Goal: Task Accomplishment & Management: Use online tool/utility

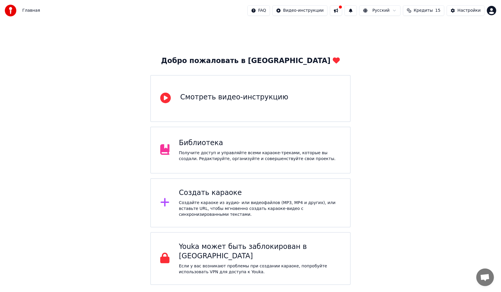
click at [236, 191] on div "Создать караоке" at bounding box center [260, 192] width 162 height 9
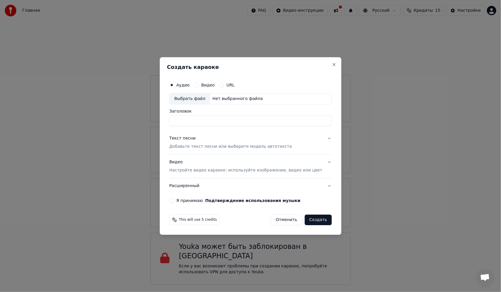
click at [200, 97] on div "Выбрать файл" at bounding box center [190, 99] width 41 height 11
click at [229, 122] on input "**********" at bounding box center [250, 121] width 162 height 11
type input "**********"
click at [220, 143] on div "Текст песни Добавьте текст песни или выберите модель автотекста" at bounding box center [230, 143] width 123 height 14
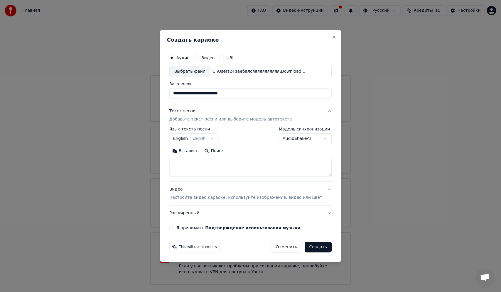
click at [211, 164] on textarea at bounding box center [250, 167] width 162 height 19
paste textarea "**********"
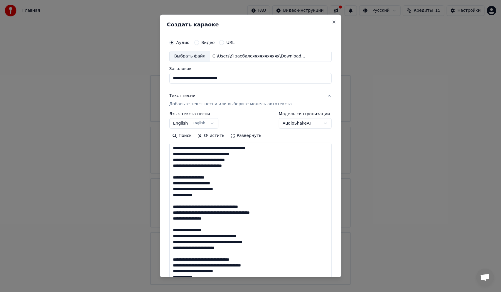
scroll to position [230, 0]
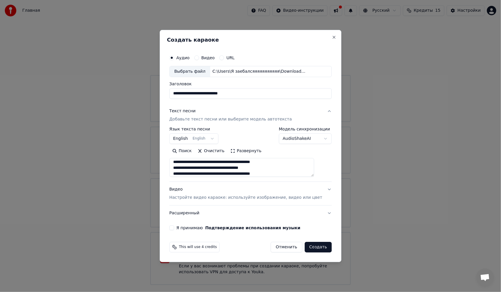
type textarea "**********"
click at [211, 197] on div "Видео Настройте видео караоке: используйте изображение, видео или цвет" at bounding box center [245, 194] width 153 height 14
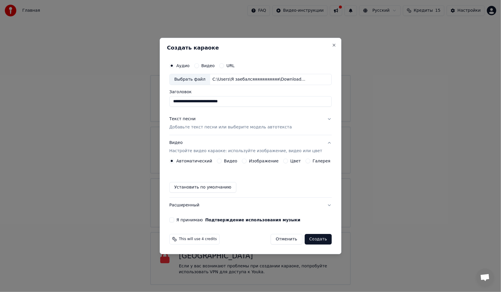
click at [227, 158] on button "Видео Настройте видео караоке: используйте изображение, видео или цвет" at bounding box center [250, 146] width 162 height 23
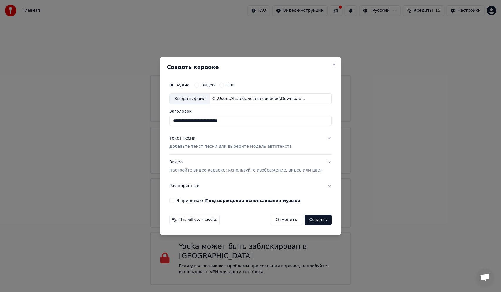
click at [221, 171] on p "Настройте видео караоке: используйте изображение, видео или цвет" at bounding box center [245, 171] width 153 height 6
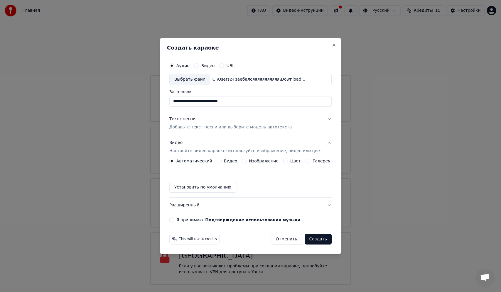
click at [222, 162] on button "Видео" at bounding box center [219, 161] width 5 height 5
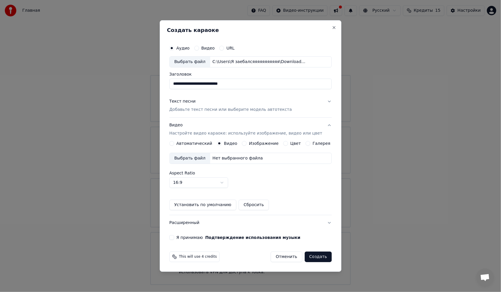
click at [200, 159] on div "Выбрать файл" at bounding box center [190, 158] width 41 height 11
click at [174, 237] on button "Я принимаю Подтверждение использования музыки" at bounding box center [171, 237] width 5 height 5
click at [313, 255] on button "Создать" at bounding box center [318, 257] width 27 height 11
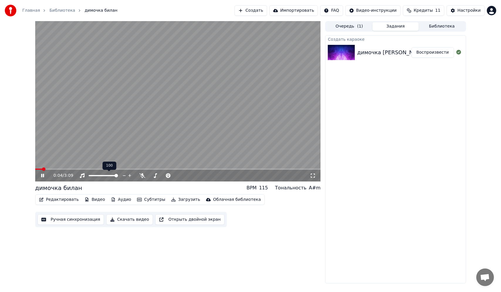
click at [103, 176] on div at bounding box center [108, 176] width 47 height 6
click at [157, 175] on div at bounding box center [168, 176] width 47 height 6
click at [157, 176] on span at bounding box center [163, 175] width 29 height 1
click at [102, 175] on span at bounding box center [95, 175] width 13 height 1
click at [194, 118] on video at bounding box center [178, 101] width 286 height 161
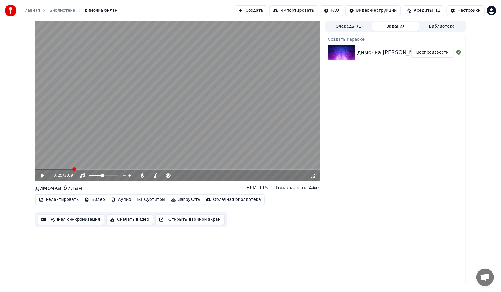
click at [153, 147] on video at bounding box center [178, 101] width 286 height 161
click at [184, 169] on video at bounding box center [178, 101] width 286 height 161
click at [183, 169] on span at bounding box center [178, 169] width 286 height 1
click at [194, 137] on video at bounding box center [178, 101] width 286 height 161
click at [164, 87] on video at bounding box center [178, 101] width 286 height 161
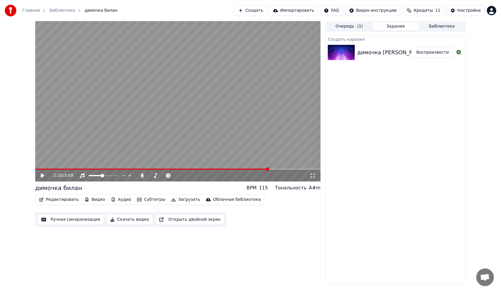
click at [65, 200] on button "Редактировать" at bounding box center [59, 200] width 45 height 8
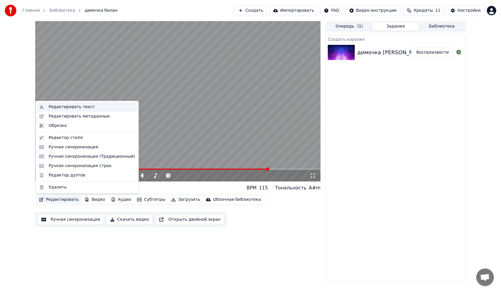
click at [64, 109] on div "Редактировать текст" at bounding box center [72, 107] width 46 height 6
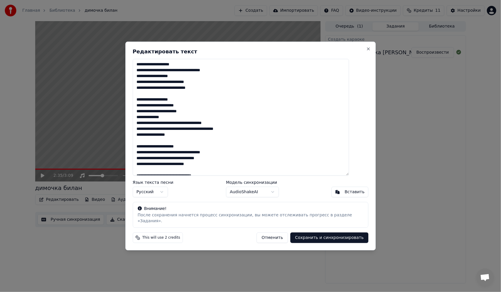
scroll to position [111, 0]
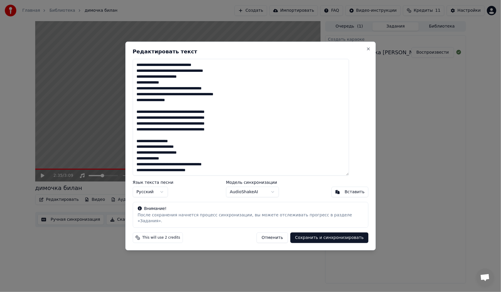
drag, startPoint x: 145, startPoint y: 66, endPoint x: 291, endPoint y: 173, distance: 181.0
click at [291, 173] on textarea at bounding box center [241, 117] width 217 height 117
click at [225, 175] on textarea at bounding box center [241, 117] width 217 height 117
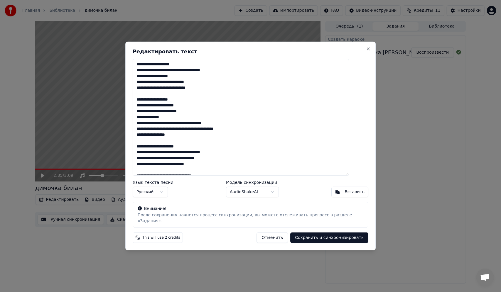
drag, startPoint x: 225, startPoint y: 175, endPoint x: 107, endPoint y: -1, distance: 212.4
click at [107, 0] on html "Главная Библиотека димочка билан Создать Импортировать FAQ Видео-инструкции Кре…" at bounding box center [250, 146] width 501 height 292
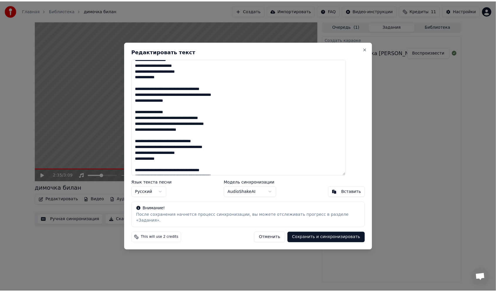
scroll to position [134, 0]
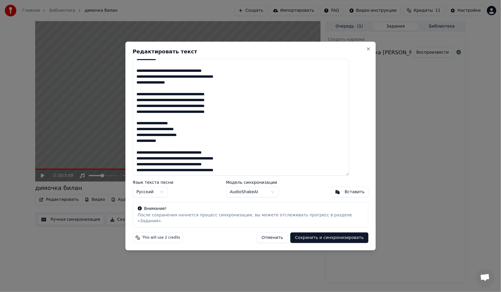
type textarea "**********"
click at [319, 234] on button "Сохранить и синхронизировать" at bounding box center [329, 238] width 78 height 11
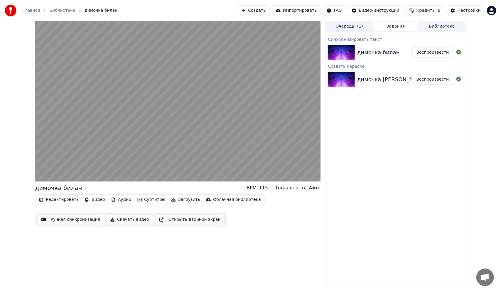
click at [211, 126] on video at bounding box center [178, 101] width 286 height 161
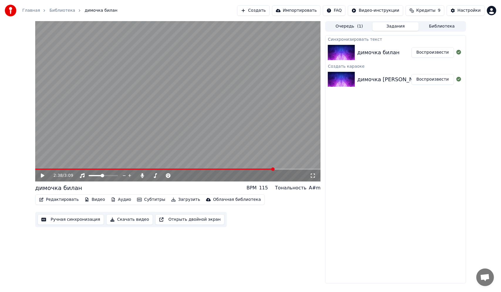
click at [211, 126] on video at bounding box center [178, 101] width 286 height 161
click at [222, 167] on video at bounding box center [178, 101] width 286 height 161
click at [215, 169] on span at bounding box center [155, 169] width 240 height 1
click at [196, 129] on video at bounding box center [178, 101] width 286 height 161
click at [95, 169] on span at bounding box center [65, 169] width 60 height 1
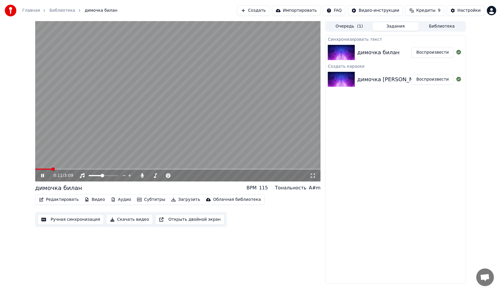
click at [52, 169] on span at bounding box center [43, 169] width 17 height 1
click at [190, 170] on span at bounding box center [178, 169] width 286 height 1
drag, startPoint x: 231, startPoint y: 107, endPoint x: 224, endPoint y: 102, distance: 8.4
click at [231, 106] on video at bounding box center [178, 101] width 286 height 161
click at [56, 202] on button "Редактировать" at bounding box center [59, 200] width 45 height 8
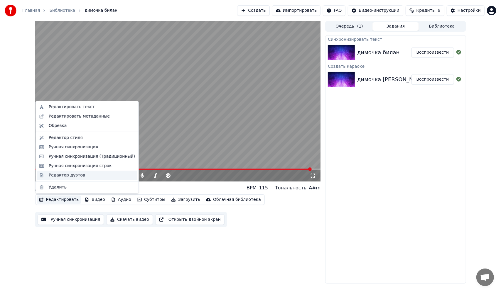
click at [61, 175] on div "Редактор дуэтов" at bounding box center [67, 176] width 36 height 6
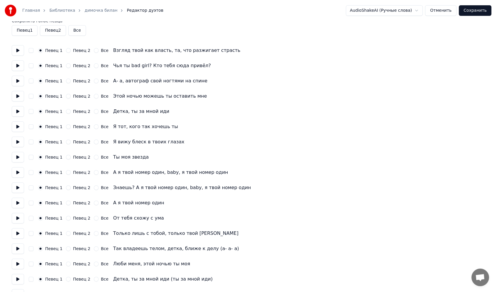
scroll to position [29, 0]
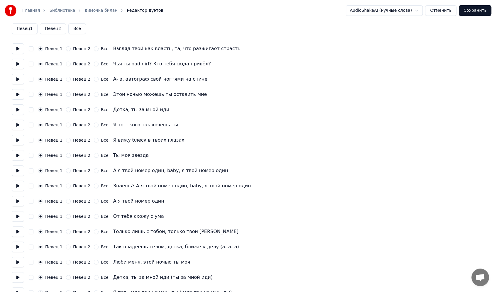
click at [94, 170] on button "Все" at bounding box center [96, 171] width 5 height 5
click at [94, 188] on button "Все" at bounding box center [96, 186] width 5 height 5
click at [95, 201] on div "Все" at bounding box center [101, 201] width 15 height 5
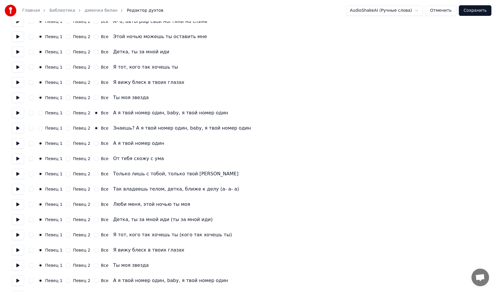
scroll to position [88, 0]
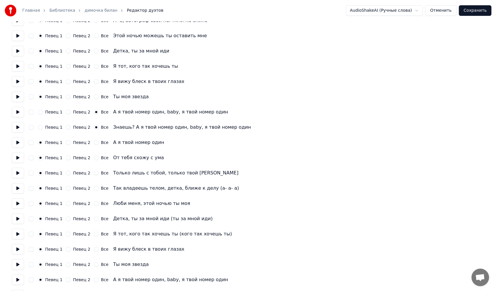
click at [94, 144] on button "Все" at bounding box center [96, 142] width 5 height 5
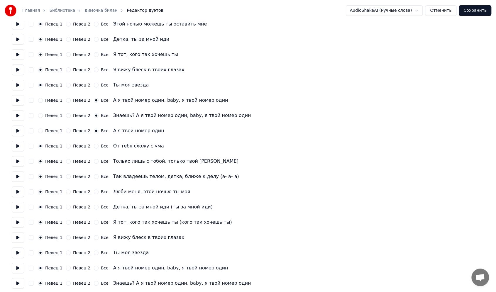
scroll to position [117, 0]
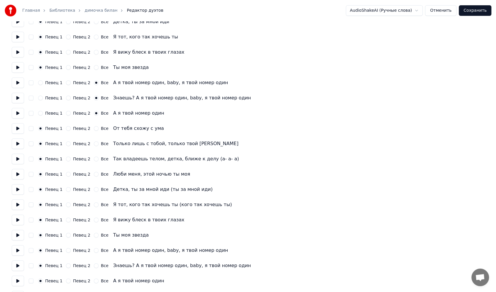
click at [94, 130] on button "Все" at bounding box center [96, 128] width 5 height 5
click at [94, 145] on button "Все" at bounding box center [96, 144] width 5 height 5
click at [66, 159] on button "Певец 2" at bounding box center [68, 159] width 5 height 5
click at [67, 176] on button "Певец 2" at bounding box center [68, 174] width 5 height 5
click at [66, 188] on button "Певец 2" at bounding box center [68, 189] width 5 height 5
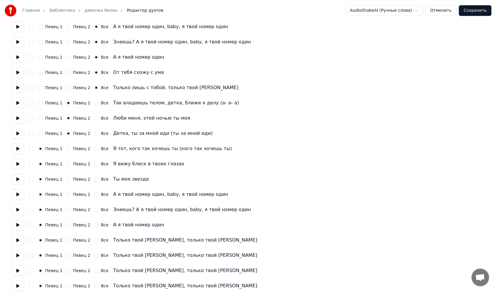
scroll to position [176, 0]
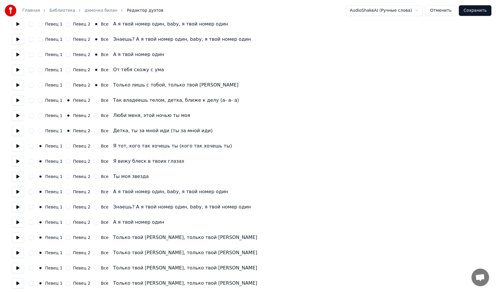
click at [66, 148] on div "Певец 2" at bounding box center [78, 146] width 24 height 5
click at [66, 163] on button "Певец 2" at bounding box center [68, 161] width 5 height 5
click at [67, 144] on button "Певец 2" at bounding box center [68, 146] width 5 height 5
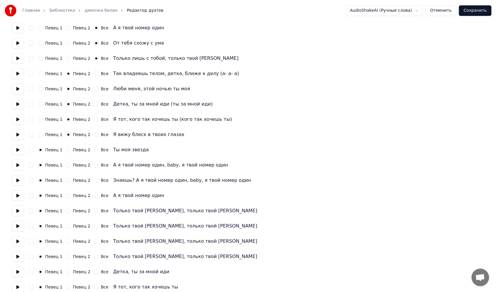
scroll to position [206, 0]
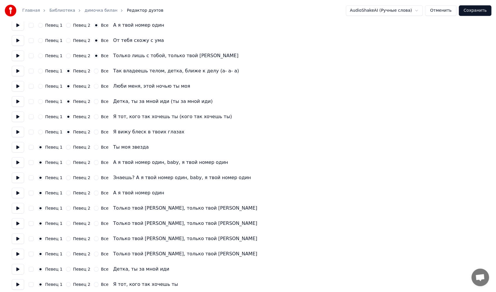
click at [94, 147] on button "Все" at bounding box center [96, 147] width 5 height 5
click at [94, 163] on button "Все" at bounding box center [96, 162] width 5 height 5
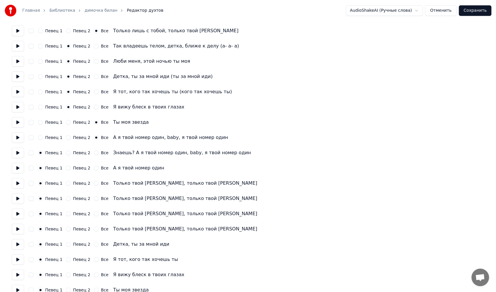
scroll to position [235, 0]
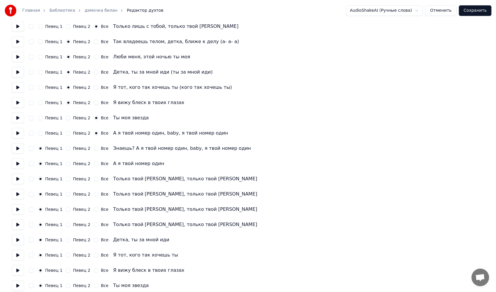
click at [94, 149] on button "Все" at bounding box center [96, 148] width 5 height 5
click at [94, 165] on button "Все" at bounding box center [96, 163] width 5 height 5
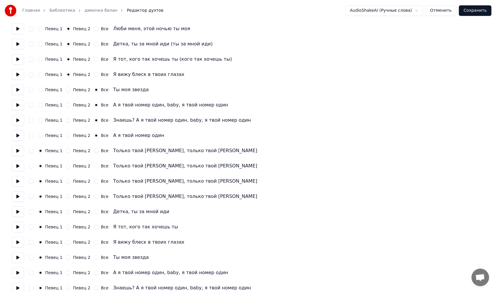
scroll to position [264, 0]
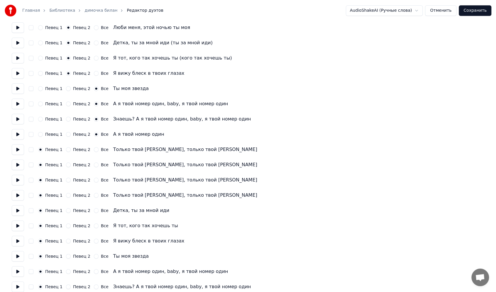
click at [68, 166] on button "Певец 2" at bounding box center [68, 165] width 5 height 5
click at [66, 195] on button "Певец 2" at bounding box center [68, 195] width 5 height 5
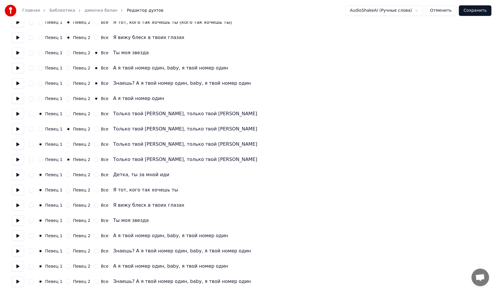
scroll to position [301, 0]
click at [66, 189] on button "Певец 2" at bounding box center [68, 189] width 5 height 5
click at [66, 221] on button "Певец 2" at bounding box center [68, 220] width 5 height 5
click at [94, 235] on button "Все" at bounding box center [96, 235] width 5 height 5
drag, startPoint x: 91, startPoint y: 250, endPoint x: 93, endPoint y: 266, distance: 16.3
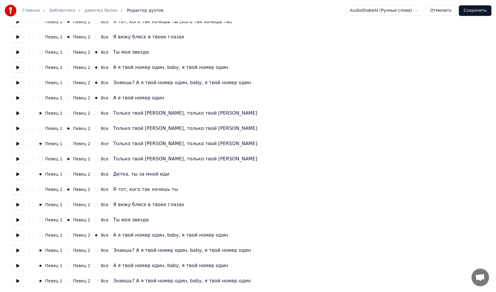
click at [94, 250] on button "Все" at bounding box center [96, 250] width 5 height 5
click at [91, 263] on div "Певец 1 Певец 2 Все А я твой номер один, baby, я твой номер один" at bounding box center [248, 266] width 473 height 11
click at [95, 281] on div "Все" at bounding box center [101, 281] width 15 height 5
click at [94, 267] on button "Все" at bounding box center [96, 266] width 5 height 5
click at [91, 284] on div "Певец 1 Певец 2 Все Знаешь? А я твой номер один, baby, я твой номер один" at bounding box center [248, 281] width 473 height 11
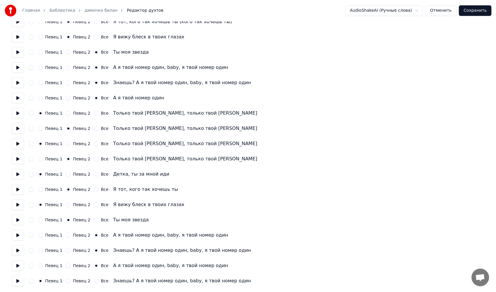
click at [94, 281] on button "Все" at bounding box center [96, 281] width 5 height 5
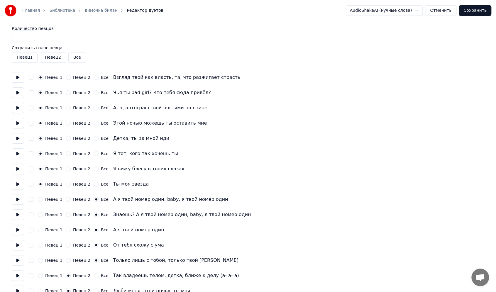
scroll to position [0, 0]
click at [472, 5] on div "Главная Библиотека димочка билан Редактор дуэтов AudioShakeAI (Ручные слова) От…" at bounding box center [248, 10] width 496 height 21
click at [472, 11] on button "Сохранить" at bounding box center [475, 10] width 33 height 11
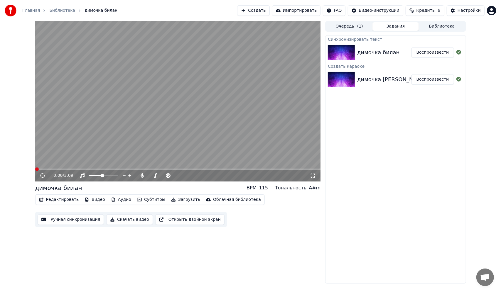
click at [294, 85] on video at bounding box center [178, 101] width 286 height 161
drag, startPoint x: 169, startPoint y: 110, endPoint x: 166, endPoint y: 113, distance: 4.0
click at [169, 111] on video at bounding box center [178, 101] width 286 height 161
click at [122, 127] on video at bounding box center [178, 101] width 286 height 161
click at [61, 199] on button "Редактировать" at bounding box center [59, 200] width 45 height 8
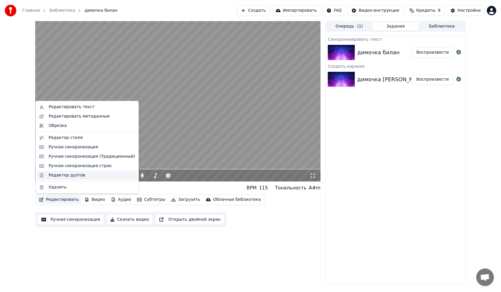
click at [74, 177] on div "Редактор дуэтов" at bounding box center [67, 176] width 36 height 6
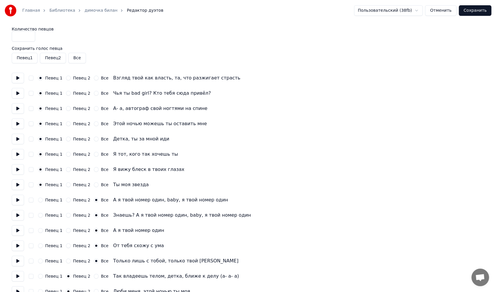
click at [29, 36] on input "*" at bounding box center [23, 36] width 23 height 11
type input "*"
click at [29, 34] on input "*" at bounding box center [23, 36] width 23 height 11
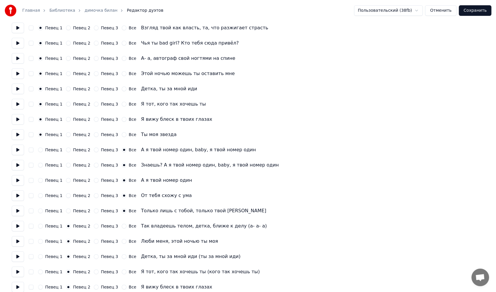
scroll to position [59, 0]
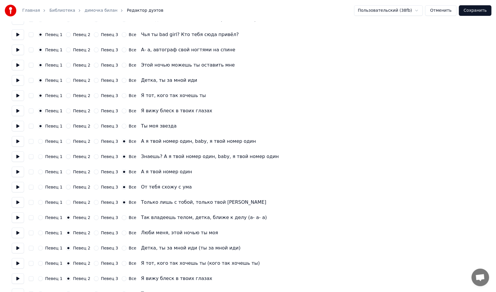
click at [94, 140] on button "Певец 3" at bounding box center [96, 141] width 5 height 5
click at [94, 156] on button "Певец 3" at bounding box center [96, 156] width 5 height 5
click at [88, 171] on div "Певец 1 Певец 2 Певец 3 Все" at bounding box center [87, 172] width 98 height 5
click at [94, 170] on button "Певец 3" at bounding box center [96, 172] width 5 height 5
click at [94, 188] on button "Певец 3" at bounding box center [96, 187] width 5 height 5
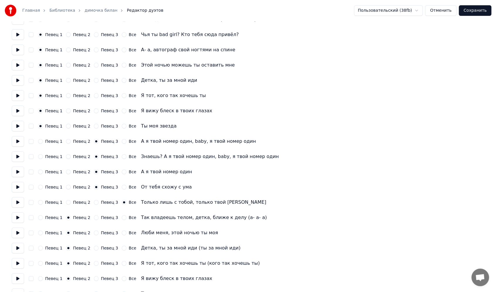
click at [93, 205] on div "Певец 1 Певец 2 Певец 3 Все Только лишь с тобой, только твой [PERSON_NAME]" at bounding box center [248, 202] width 473 height 11
click at [94, 201] on button "Певец 3" at bounding box center [96, 202] width 5 height 5
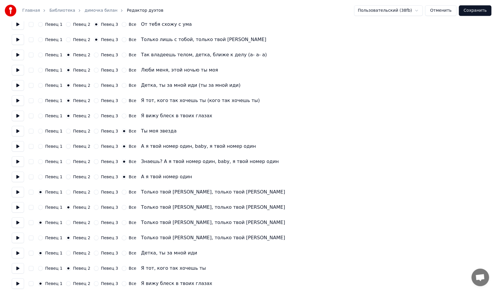
scroll to position [235, 0]
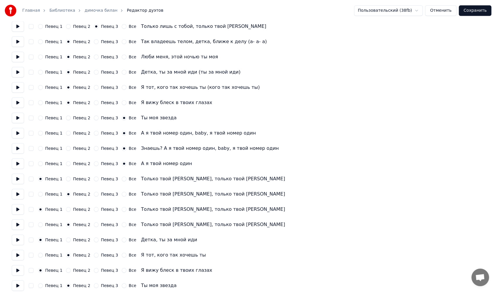
click at [94, 116] on button "Певец 3" at bounding box center [96, 118] width 5 height 5
click at [93, 138] on div "Певец 1 Певец 2 Певец 3 Все А я твой номер один, baby, я твой номер один" at bounding box center [248, 133] width 473 height 11
click at [93, 137] on div "Певец 1 Певец 2 Певец 3 Все А я твой номер один, baby, я твой номер один" at bounding box center [248, 133] width 473 height 11
click at [94, 149] on button "Певец 3" at bounding box center [96, 148] width 5 height 5
click at [92, 135] on div "Певец 1 Певец 2 Певец 3 Все А я твой номер один, baby, я твой номер один" at bounding box center [248, 133] width 473 height 11
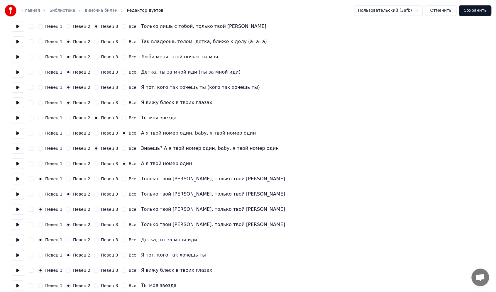
click at [94, 135] on button "Певец 3" at bounding box center [96, 133] width 5 height 5
click at [94, 165] on button "Певец 3" at bounding box center [96, 163] width 5 height 5
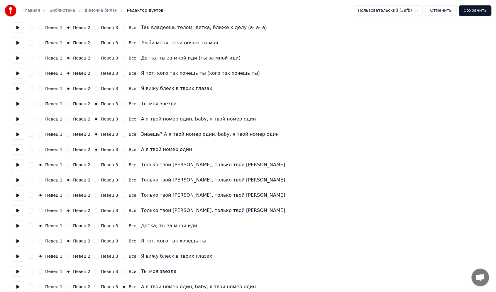
scroll to position [301, 0]
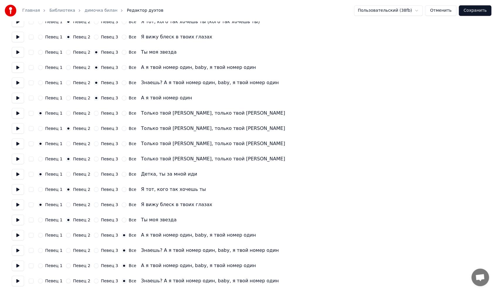
click at [94, 237] on div "Певец 3" at bounding box center [106, 235] width 24 height 5
click at [94, 238] on div "Певец 3" at bounding box center [106, 235] width 24 height 5
click at [94, 237] on button "Певец 3" at bounding box center [96, 235] width 5 height 5
click at [91, 248] on div "Певец 1 Певец 2 Певец 3 Все Знаешь? А я твой номер один, baby, я твой номер один" at bounding box center [248, 250] width 473 height 11
click at [94, 251] on button "Певец 3" at bounding box center [96, 250] width 5 height 5
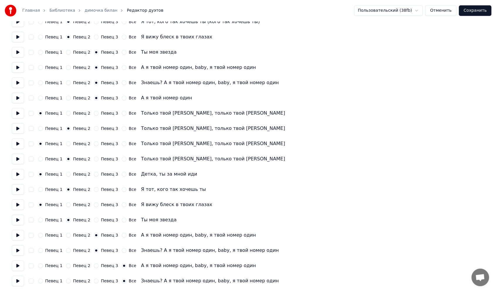
click at [94, 267] on button "Певец 3" at bounding box center [96, 266] width 5 height 5
click at [93, 278] on div "Певец 1 Певец 2 Певец 3 Все Знаешь? А я твой номер один, baby, я твой номер один" at bounding box center [248, 281] width 473 height 11
click at [94, 282] on button "Певец 3" at bounding box center [96, 281] width 5 height 5
click at [14, 282] on button at bounding box center [18, 281] width 12 height 11
click at [19, 265] on button at bounding box center [18, 266] width 12 height 11
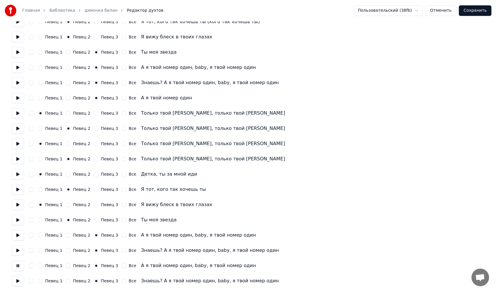
click at [19, 268] on button at bounding box center [18, 266] width 12 height 11
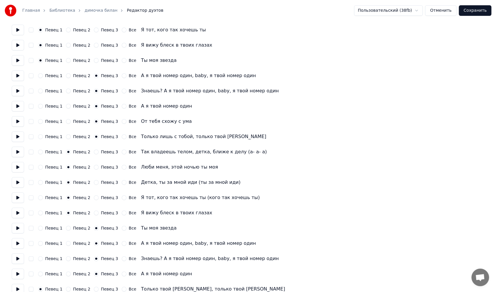
scroll to position [0, 0]
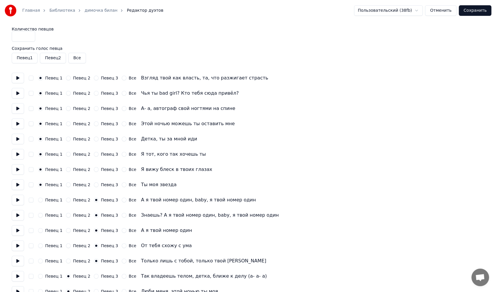
click at [483, 10] on button "Сохранить" at bounding box center [475, 10] width 33 height 11
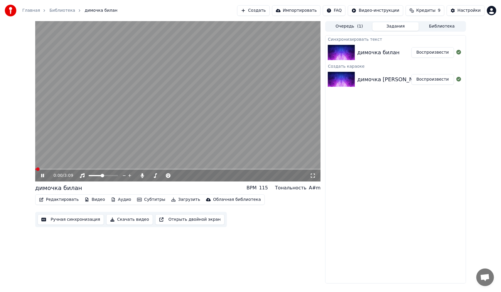
click at [117, 120] on video at bounding box center [178, 101] width 286 height 161
click at [55, 199] on button "Редактировать" at bounding box center [59, 200] width 45 height 8
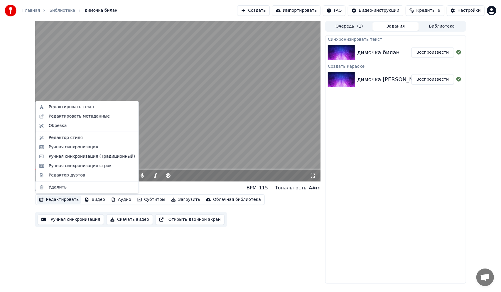
click at [107, 255] on div "0:00 / 3:09 димочка билан BPM 115 Тональность A#m Редактировать Видео Аудио Суб…" at bounding box center [178, 152] width 286 height 263
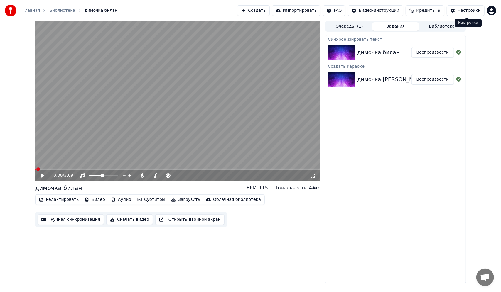
click at [462, 11] on div "Настройки" at bounding box center [469, 11] width 23 height 6
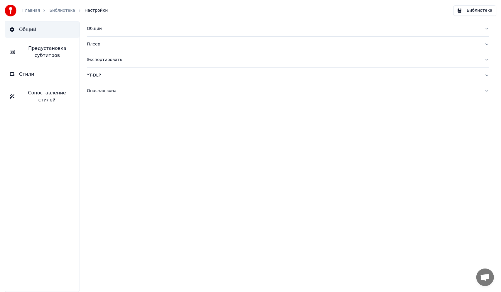
click at [43, 53] on span "Предустановка субтитров" at bounding box center [47, 52] width 55 height 14
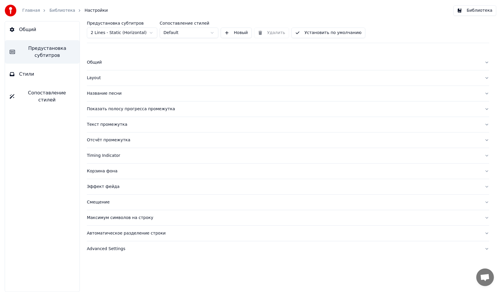
click at [50, 29] on button "Общий" at bounding box center [42, 29] width 75 height 16
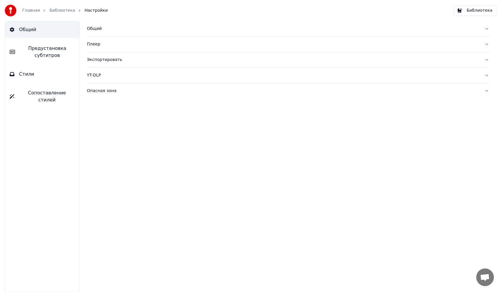
click at [44, 74] on button "Стили" at bounding box center [42, 74] width 75 height 16
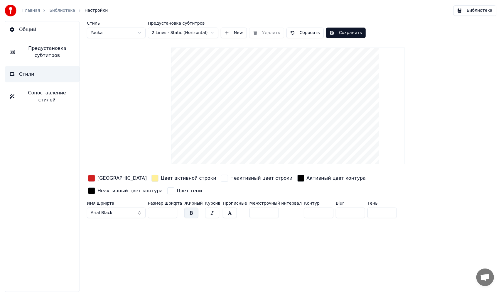
click at [119, 37] on html "Главная Библиотека Настройки Библиотека Общий Предустановка субтитров Стили Соп…" at bounding box center [250, 146] width 501 height 292
click at [107, 33] on html "Главная Библиотека Настройки Библиотека Общий Предустановка субтитров Стили Соп…" at bounding box center [250, 146] width 501 height 292
click at [111, 35] on html "Главная Библиотека Настройки Библиотека Общий Предустановка субтитров Стили Соп…" at bounding box center [250, 146] width 501 height 292
click at [337, 40] on div "Стиль Youka 3 Предустановка субтитров 2 Lines - Static (Horizontal) New Удалить…" at bounding box center [288, 121] width 403 height 200
click at [336, 36] on button "Сохранить" at bounding box center [346, 33] width 40 height 11
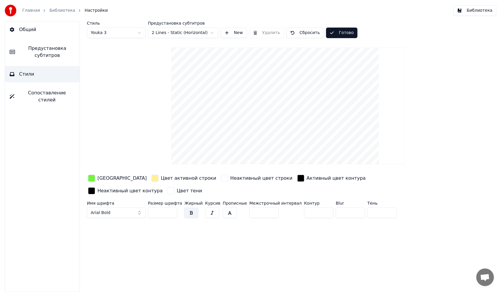
click at [10, 29] on icon at bounding box center [12, 29] width 5 height 5
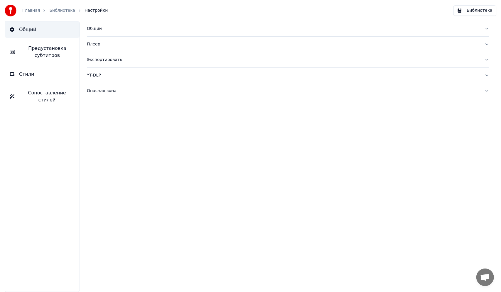
click at [30, 11] on link "Главная" at bounding box center [31, 11] width 18 height 6
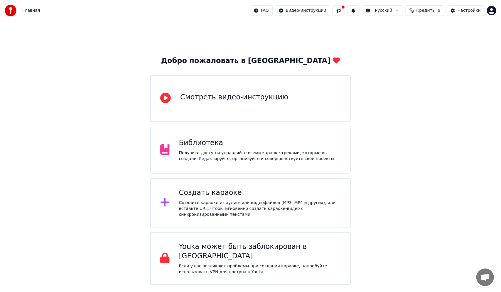
click at [254, 153] on div "Получите доступ и управляйте всеми караоке-треками, которые вы создали. Редакти…" at bounding box center [260, 156] width 162 height 12
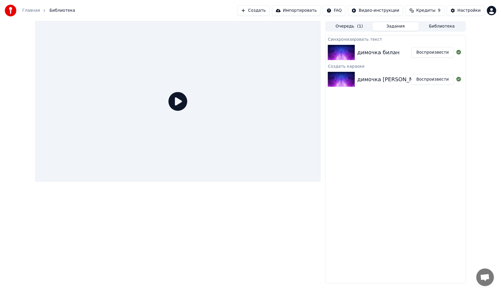
click at [395, 53] on div "димочка билан" at bounding box center [384, 52] width 54 height 8
click at [436, 51] on button "Воспроизвести" at bounding box center [433, 52] width 43 height 11
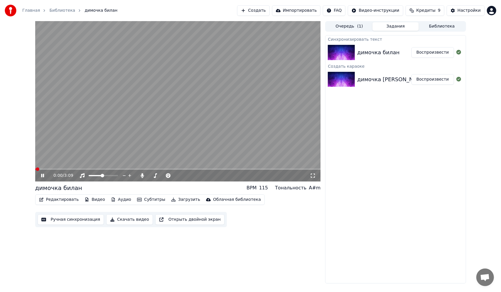
click at [62, 169] on video at bounding box center [178, 101] width 286 height 161
click at [88, 156] on video at bounding box center [178, 101] width 286 height 161
click at [117, 93] on video at bounding box center [178, 101] width 286 height 161
click at [150, 112] on video at bounding box center [178, 101] width 286 height 161
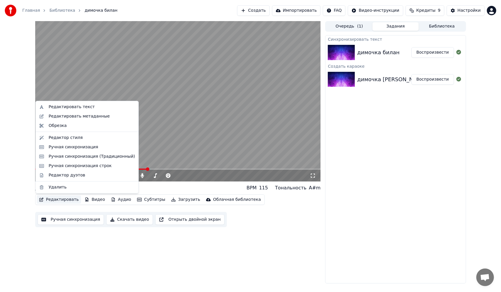
click at [54, 199] on button "Редактировать" at bounding box center [59, 200] width 45 height 8
click at [64, 178] on div "Редактор дуэтов" at bounding box center [67, 176] width 36 height 6
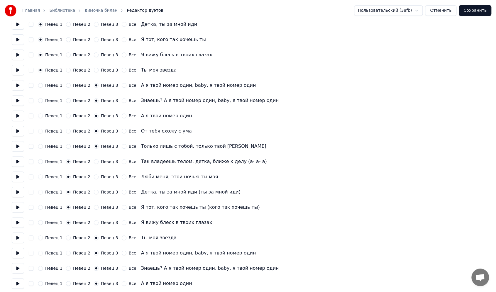
scroll to position [117, 0]
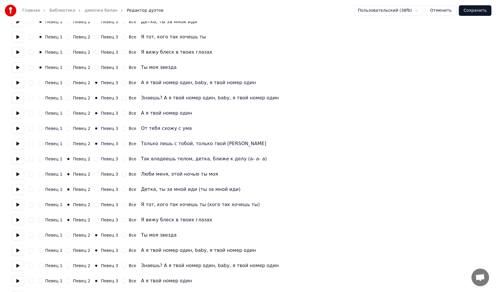
click at [67, 129] on button "Певец 2" at bounding box center [68, 128] width 5 height 5
click at [67, 142] on div "Певец 2" at bounding box center [78, 144] width 24 height 5
click at [67, 143] on button "Певец 2" at bounding box center [68, 144] width 5 height 5
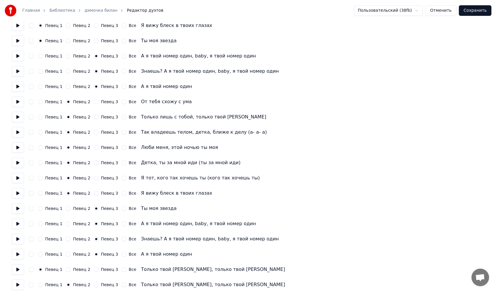
scroll to position [147, 0]
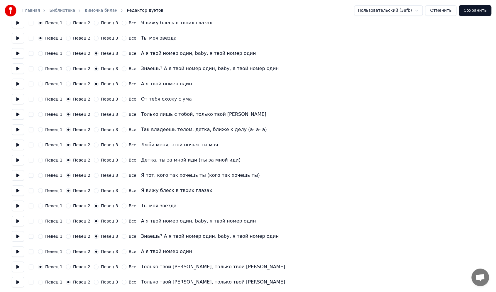
click at [479, 9] on button "Сохранить" at bounding box center [475, 10] width 33 height 11
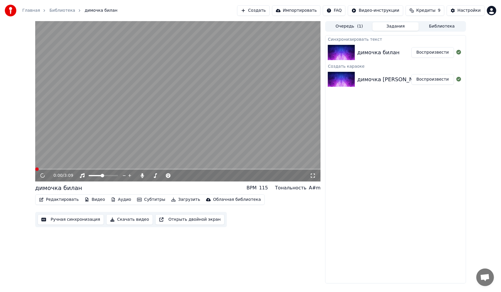
click at [159, 99] on video at bounding box center [178, 101] width 286 height 161
click at [153, 176] on span at bounding box center [151, 175] width 5 height 1
click at [142, 144] on video at bounding box center [178, 101] width 286 height 161
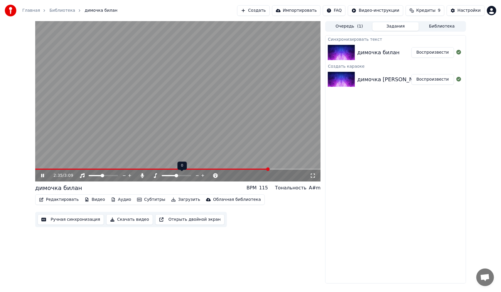
click at [177, 175] on span at bounding box center [177, 176] width 4 height 4
click at [151, 178] on span at bounding box center [153, 176] width 4 height 4
click at [149, 174] on span at bounding box center [151, 176] width 4 height 4
click at [193, 140] on video at bounding box center [178, 101] width 286 height 161
click at [178, 169] on span at bounding box center [173, 169] width 276 height 1
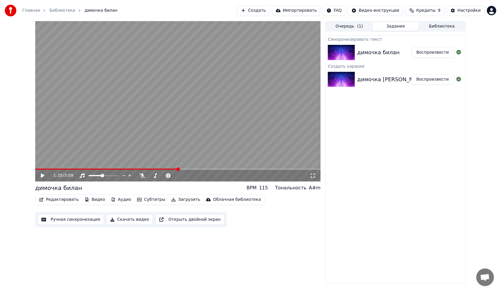
click at [163, 152] on video at bounding box center [178, 101] width 286 height 161
click at [193, 169] on span at bounding box center [178, 169] width 286 height 1
click at [179, 149] on video at bounding box center [178, 101] width 286 height 161
click at [153, 176] on span at bounding box center [155, 176] width 4 height 4
click at [158, 146] on video at bounding box center [178, 101] width 286 height 161
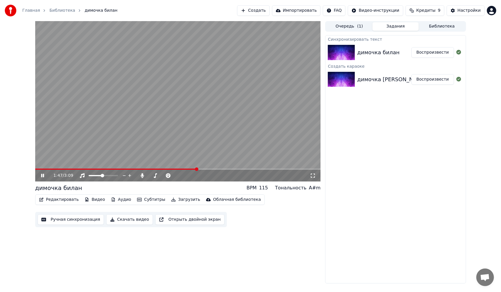
click at [166, 169] on span at bounding box center [116, 169] width 162 height 1
click at [151, 176] on span at bounding box center [150, 175] width 2 height 1
click at [152, 176] on span at bounding box center [154, 176] width 4 height 4
click at [154, 176] on span at bounding box center [155, 176] width 4 height 4
click at [386, 163] on div "Синхронизировать текст димочка билан Воспроизвести Создать караоке димочка била…" at bounding box center [395, 159] width 141 height 249
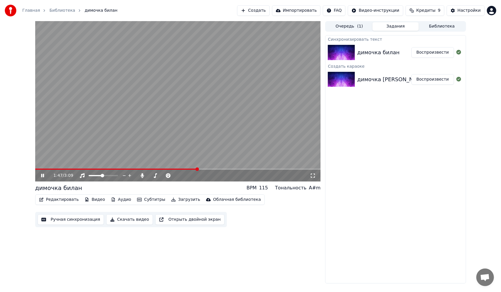
click at [169, 128] on video at bounding box center [178, 101] width 286 height 161
click at [177, 202] on button "Загрузить" at bounding box center [186, 200] width 34 height 8
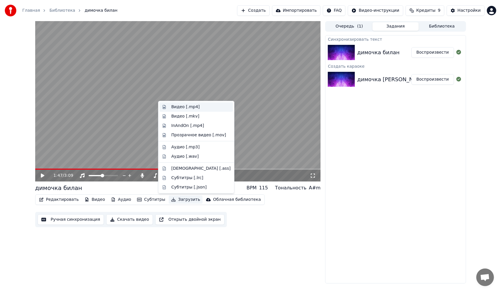
click at [188, 108] on div "Видео [.mp4]" at bounding box center [185, 107] width 28 height 6
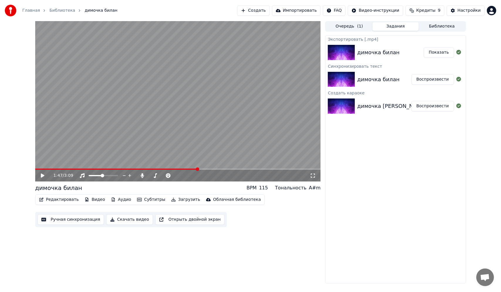
click at [434, 55] on button "Показать" at bounding box center [439, 52] width 30 height 11
click at [262, 5] on button "Создать" at bounding box center [253, 10] width 32 height 11
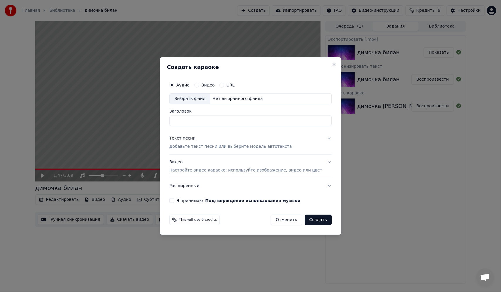
click at [224, 119] on input "Заголовок" at bounding box center [250, 121] width 162 height 11
drag, startPoint x: 231, startPoint y: 121, endPoint x: 1, endPoint y: 104, distance: 230.8
click at [16, 105] on body "**********" at bounding box center [250, 146] width 501 height 292
click at [201, 97] on div "Выбрать файл" at bounding box center [190, 99] width 41 height 11
click at [204, 97] on div "Выбрать файл" at bounding box center [190, 99] width 41 height 11
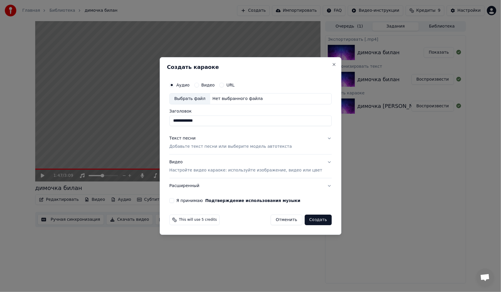
click at [196, 99] on div "Выбрать файл" at bounding box center [190, 99] width 41 height 11
drag, startPoint x: 250, startPoint y: 118, endPoint x: 70, endPoint y: 114, distance: 179.1
click at [71, 115] on body "**********" at bounding box center [250, 146] width 501 height 292
type input "**********"
click at [270, 147] on p "Добавьте текст песни или выберите модель автотекста" at bounding box center [230, 147] width 123 height 6
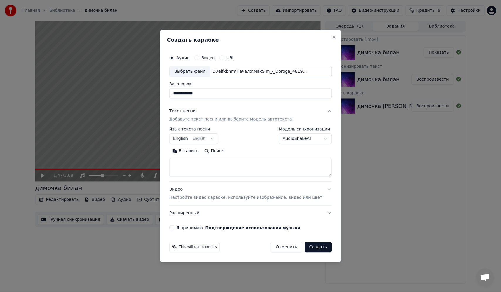
click at [211, 169] on textarea at bounding box center [250, 167] width 162 height 19
paste textarea "**********"
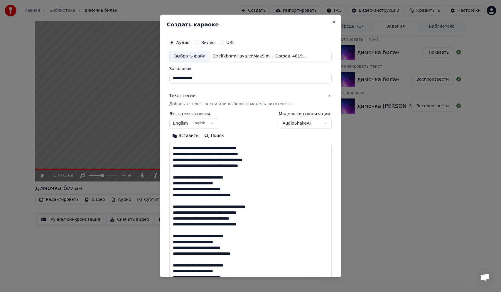
scroll to position [213, 0]
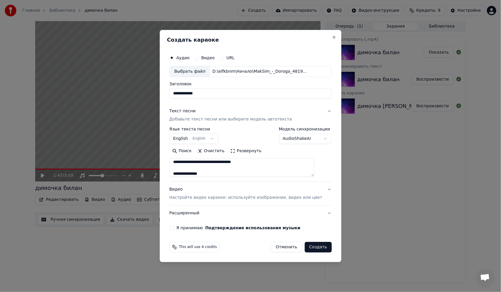
type textarea "**********"
click at [232, 195] on p "Настройте видео караоке: используйте изображение, видео или цвет" at bounding box center [245, 198] width 153 height 6
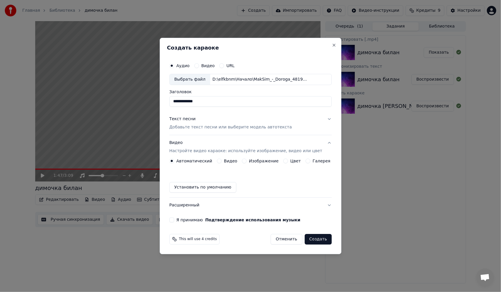
click at [225, 157] on button "Видео Настройте видео караоке: используйте изображение, видео или цвет" at bounding box center [250, 146] width 162 height 23
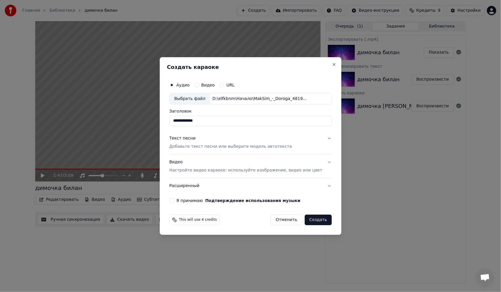
click at [226, 169] on p "Настройте видео караоке: используйте изображение, видео или цвет" at bounding box center [245, 171] width 153 height 6
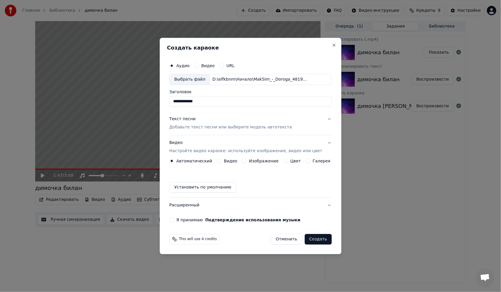
click at [226, 161] on div "Видео" at bounding box center [227, 161] width 21 height 5
click at [222, 161] on button "Видео" at bounding box center [219, 161] width 5 height 5
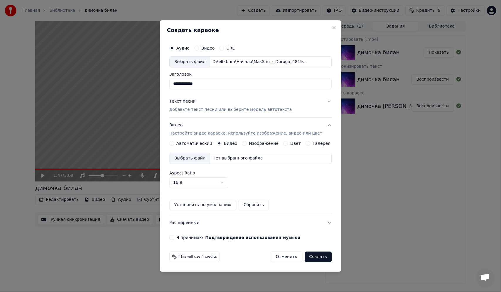
click at [188, 158] on div "Выбрать файл" at bounding box center [190, 158] width 41 height 11
click at [259, 112] on p "Добавьте текст песни или выберите модель автотекста" at bounding box center [230, 110] width 123 height 6
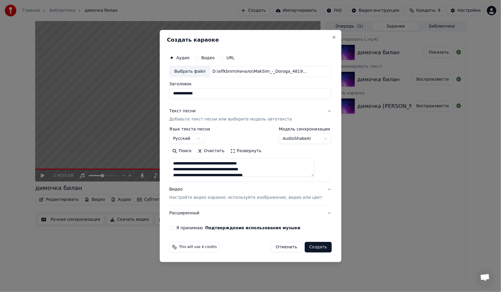
click at [181, 231] on div "**********" at bounding box center [250, 141] width 167 height 183
click at [174, 228] on button "Я принимаю Подтверждение использования музыки" at bounding box center [171, 228] width 5 height 5
click at [311, 249] on button "Создать" at bounding box center [318, 247] width 27 height 11
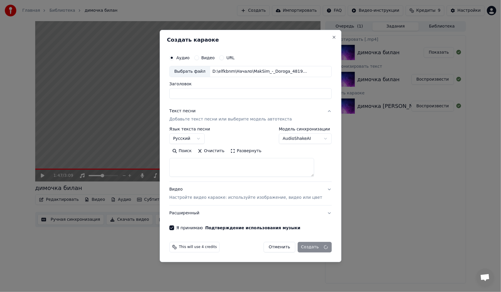
select select
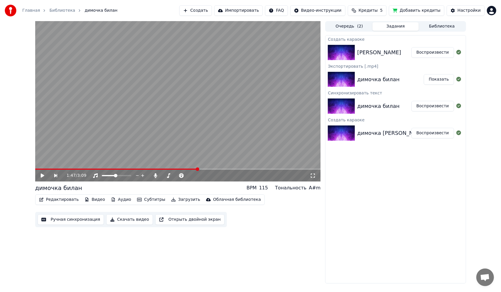
click at [365, 52] on div "[PERSON_NAME]" at bounding box center [379, 52] width 44 height 8
click at [426, 52] on button "Воспроизвести" at bounding box center [433, 52] width 43 height 11
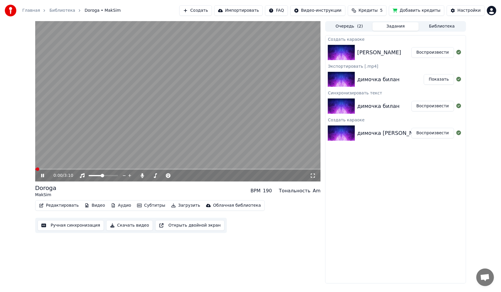
click at [151, 147] on video at bounding box center [178, 101] width 286 height 161
click at [355, 28] on button "Очередь ( 2 )" at bounding box center [349, 26] width 46 height 9
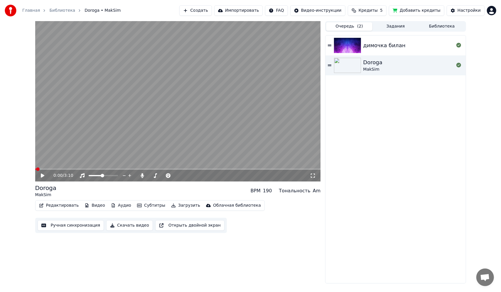
click at [383, 71] on div "[PERSON_NAME]" at bounding box center [408, 65] width 91 height 14
click at [182, 122] on video at bounding box center [178, 101] width 286 height 161
click at [153, 149] on video at bounding box center [178, 101] width 286 height 161
click at [93, 201] on div "Редактировать Видео Аудио Субтитры Загрузить Облачная библиотека" at bounding box center [150, 206] width 230 height 11
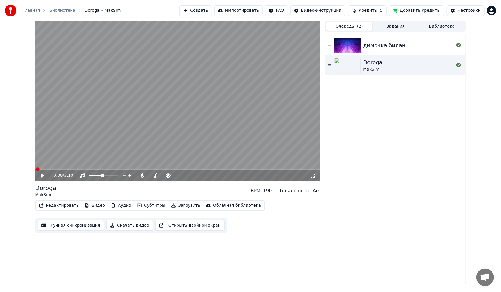
click at [95, 207] on button "Видео" at bounding box center [94, 206] width 25 height 8
click at [267, 254] on div "0:00 / 3:10 Doroga MakSim BPM 190 Тональность Am Редактировать Видео Аудио Субт…" at bounding box center [178, 152] width 286 height 263
click at [403, 24] on button "Задания" at bounding box center [396, 26] width 46 height 9
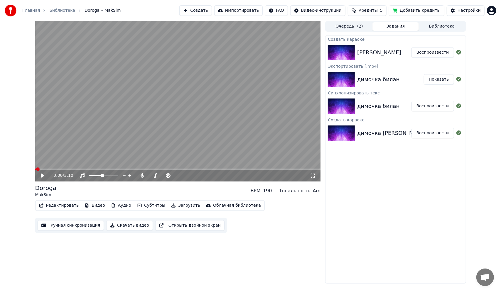
click at [435, 29] on button "Библиотека" at bounding box center [442, 26] width 46 height 9
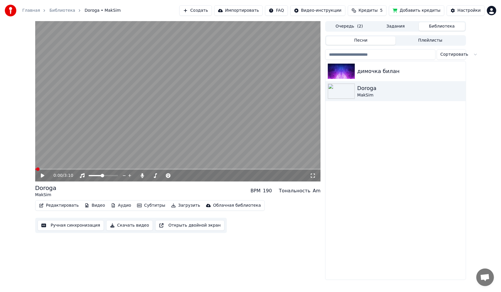
click at [402, 33] on div "Очередь ( 2 ) Задания Библиотека Песни Плейлисты Сортировать димочка билан [PER…" at bounding box center [395, 150] width 141 height 259
click at [400, 29] on button "Задания" at bounding box center [396, 26] width 46 height 9
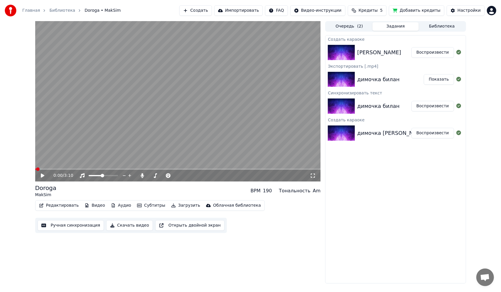
click at [388, 45] on div "[PERSON_NAME] Воспроизвести" at bounding box center [396, 53] width 140 height 20
click at [71, 139] on video at bounding box center [178, 101] width 286 height 161
click at [66, 170] on div "0:01 / 3:10" at bounding box center [178, 176] width 286 height 12
click at [65, 169] on span at bounding box center [178, 169] width 286 height 1
click at [75, 168] on video at bounding box center [178, 101] width 286 height 161
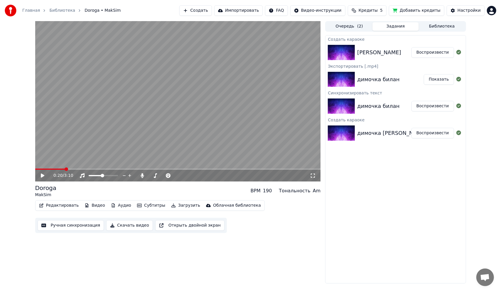
click at [77, 170] on span at bounding box center [178, 169] width 286 height 1
click at [145, 140] on video at bounding box center [178, 101] width 286 height 161
click at [212, 12] on button "Создать" at bounding box center [195, 10] width 32 height 11
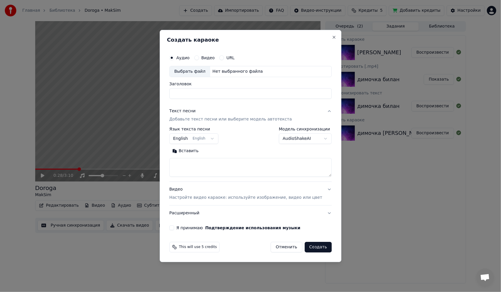
click at [228, 95] on input "Заголовок" at bounding box center [250, 93] width 162 height 11
click at [196, 68] on div "Выбрать файл" at bounding box center [190, 71] width 41 height 11
drag, startPoint x: 245, startPoint y: 92, endPoint x: 31, endPoint y: 88, distance: 213.8
click at [31, 87] on body "Главная Библиотека Doroga • MakSim Создать Импортировать FAQ Видео-инструкции К…" at bounding box center [250, 146] width 501 height 292
type input "**********"
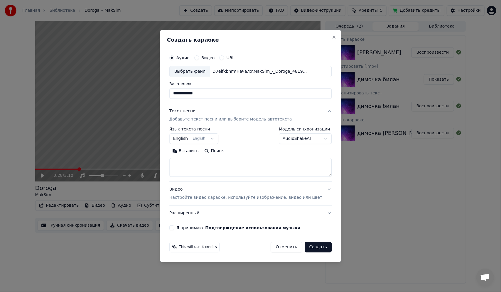
click at [211, 120] on p "Добавьте текст песни или выберите модель автотекста" at bounding box center [230, 120] width 123 height 6
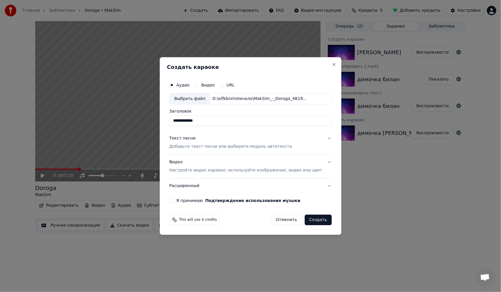
click at [209, 149] on p "Добавьте текст песни или выберите модель автотекста" at bounding box center [230, 147] width 123 height 6
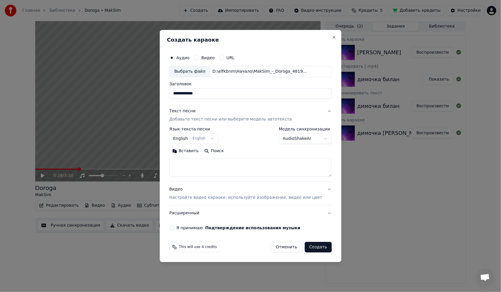
click at [199, 168] on textarea at bounding box center [250, 167] width 162 height 19
paste textarea "**********"
type textarea "**********"
click at [240, 195] on p "Настройте видео караоке: используйте изображение, видео или цвет" at bounding box center [245, 198] width 153 height 6
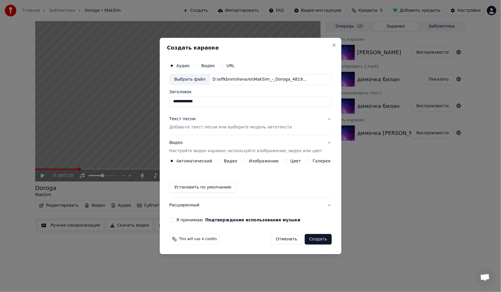
click at [224, 160] on div "Видео" at bounding box center [227, 161] width 21 height 5
click at [222, 160] on button "Видео" at bounding box center [219, 161] width 5 height 5
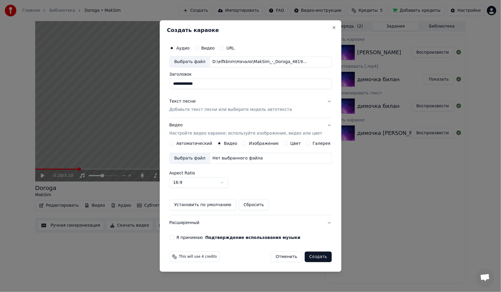
click at [196, 157] on div "Выбрать файл" at bounding box center [190, 158] width 41 height 11
click at [174, 239] on button "Я принимаю Подтверждение использования музыки" at bounding box center [171, 237] width 5 height 5
click at [321, 257] on button "Создать" at bounding box center [318, 257] width 27 height 11
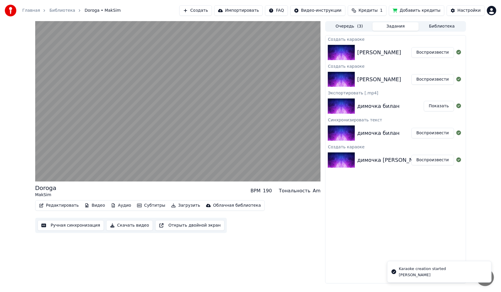
click at [340, 33] on div "Очередь ( 3 ) Задания Библиотека Создать караоке [PERSON_NAME] Воспроизвести Со…" at bounding box center [395, 152] width 141 height 263
click at [341, 30] on button "Очередь ( 3 )" at bounding box center [349, 26] width 46 height 9
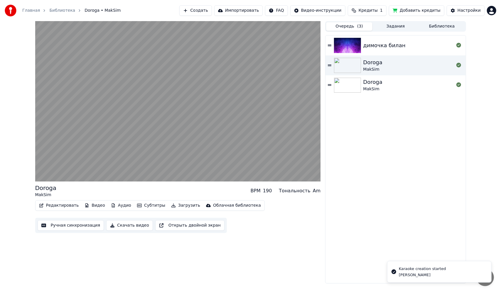
click at [378, 85] on div "Doroga" at bounding box center [372, 82] width 19 height 8
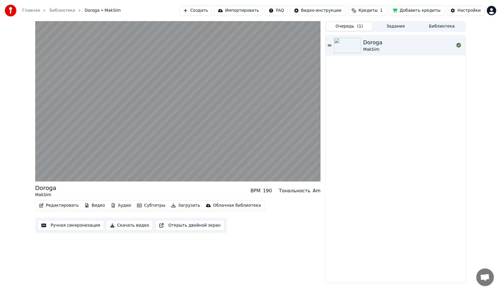
click at [359, 29] on button "Очередь ( 1 )" at bounding box center [349, 26] width 46 height 9
click at [360, 28] on span "( 1 )" at bounding box center [360, 26] width 6 height 6
click at [380, 27] on button "Задания" at bounding box center [396, 26] width 46 height 9
click at [364, 26] on button "Очередь ( 1 )" at bounding box center [349, 26] width 46 height 9
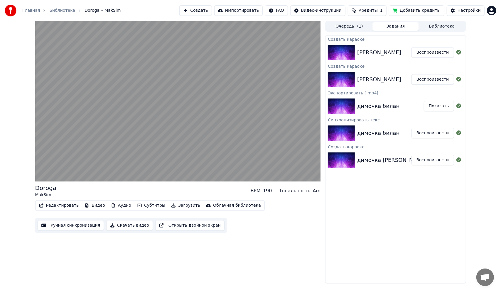
click at [385, 26] on button "Задания" at bounding box center [396, 26] width 46 height 9
click at [341, 54] on img at bounding box center [341, 52] width 27 height 15
click at [351, 81] on img at bounding box center [341, 79] width 27 height 15
click at [390, 77] on div "[PERSON_NAME]" at bounding box center [379, 79] width 44 height 8
click at [383, 50] on div "[PERSON_NAME]" at bounding box center [379, 52] width 44 height 8
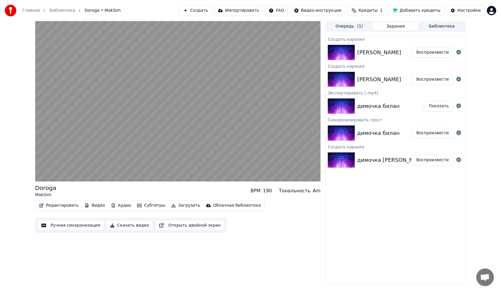
click at [433, 52] on button "Воспроизвести" at bounding box center [433, 52] width 43 height 11
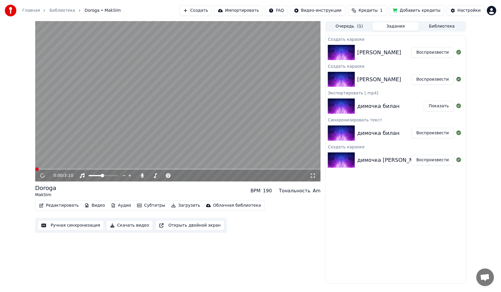
click at [431, 78] on button "Воспроизвести" at bounding box center [433, 79] width 43 height 11
click at [206, 89] on video at bounding box center [178, 101] width 286 height 161
click at [495, 9] on html "Главная Библиотека Doroga • MakSim Создать Импортировать FAQ Видео-инструкции К…" at bounding box center [250, 146] width 501 height 292
click at [331, 201] on html "Главная Библиотека Doroga • MakSim Создать Импортировать FAQ Видео-инструкции К…" at bounding box center [250, 146] width 501 height 292
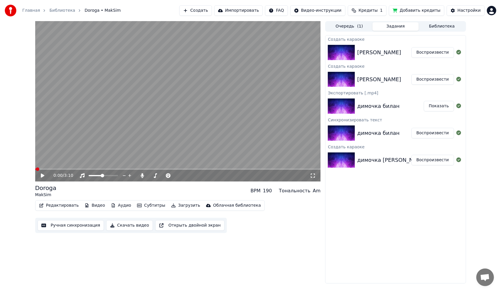
click at [236, 127] on video at bounding box center [178, 101] width 286 height 161
click at [86, 169] on span at bounding box center [178, 169] width 286 height 1
click at [170, 134] on video at bounding box center [178, 101] width 286 height 161
click at [491, 10] on html "Главная Библиотека Doroga • MakSim Создать Импортировать FAQ Видео-инструкции К…" at bounding box center [250, 146] width 501 height 292
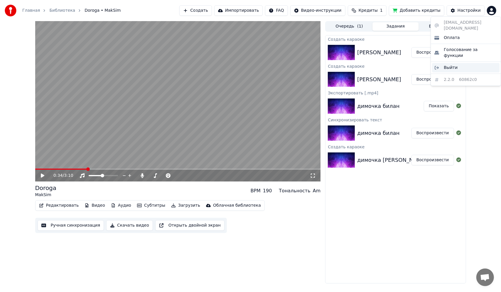
click at [453, 65] on span "Выйти" at bounding box center [451, 68] width 14 height 6
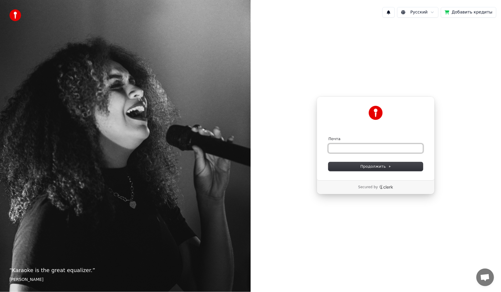
click at [349, 149] on input "Почта" at bounding box center [376, 148] width 95 height 9
click at [361, 164] on button "Продолжить" at bounding box center [376, 166] width 95 height 9
type input "**********"
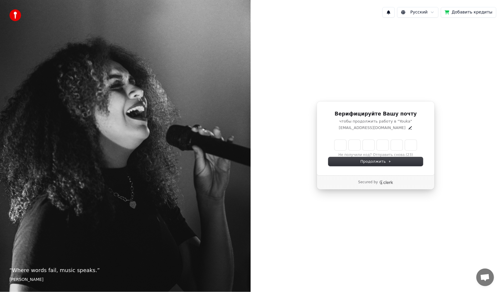
click at [341, 145] on input "Enter verification code" at bounding box center [376, 145] width 82 height 11
type input "******"
